Goal: Transaction & Acquisition: Purchase product/service

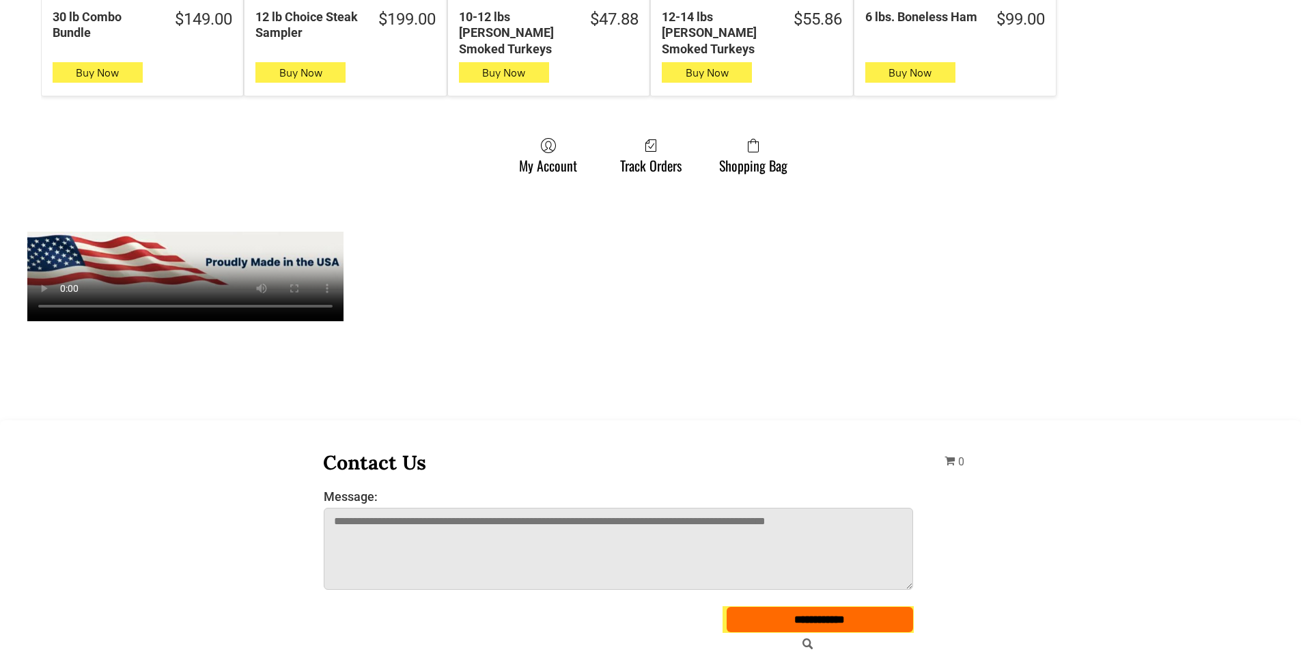
scroll to position [1093, 0]
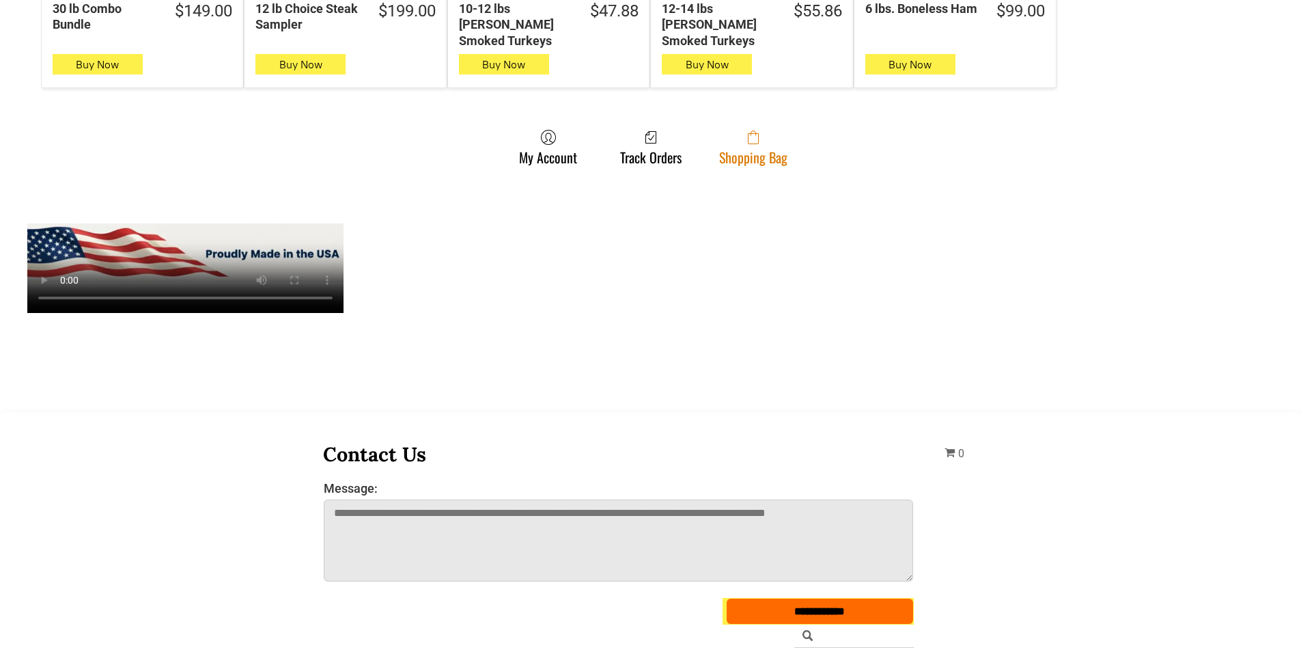
click at [788, 132] on link "Shopping Bag" at bounding box center [753, 147] width 82 height 36
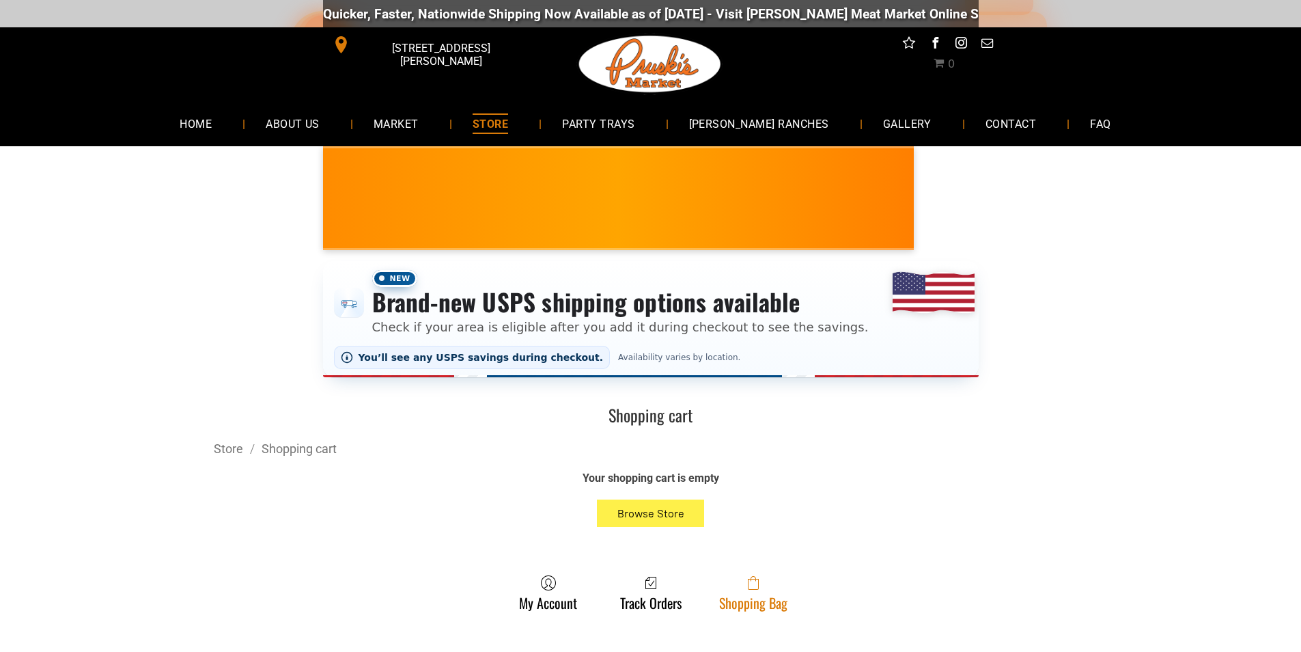
click at [731, 602] on link "Shopping Bag" at bounding box center [753, 592] width 82 height 36
click at [772, 589] on span at bounding box center [753, 582] width 68 height 16
click at [727, 601] on link "Shopping Bag" at bounding box center [753, 592] width 82 height 36
